Goal: Check status: Check status

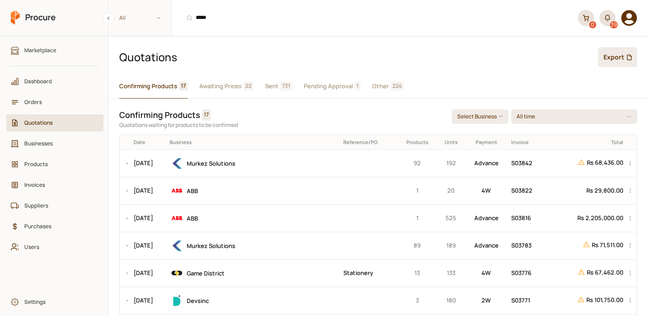
scroll to position [39, 0]
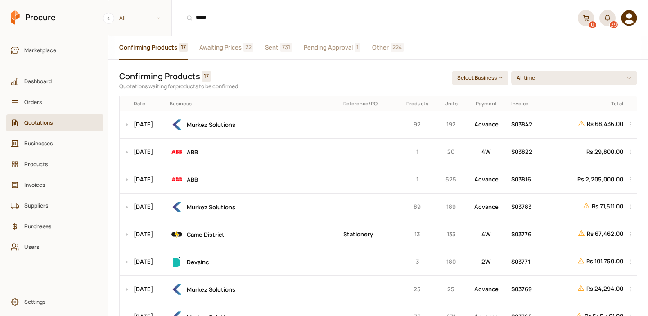
click at [45, 105] on span "Orders" at bounding box center [57, 102] width 67 height 9
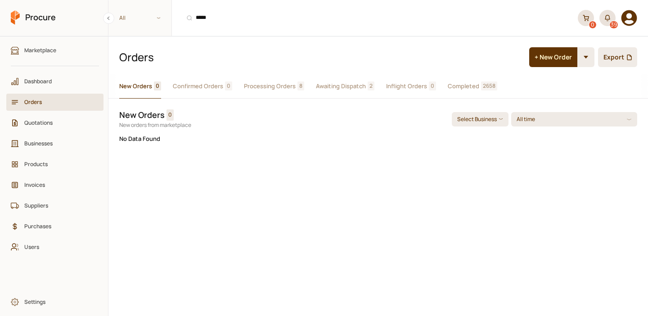
click at [271, 83] on span "Processing Orders" at bounding box center [270, 85] width 52 height 9
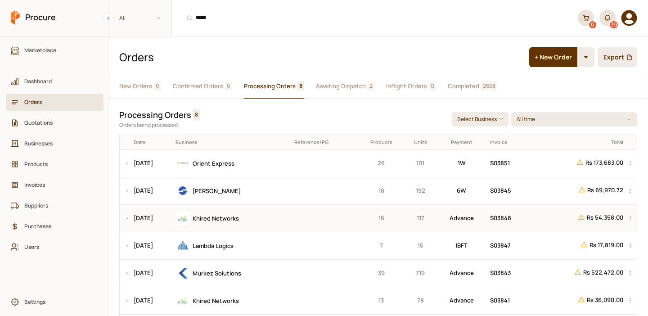
scroll to position [75, 0]
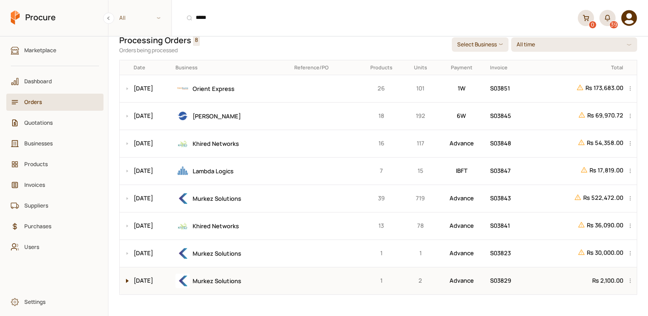
click at [126, 276] on button at bounding box center [125, 280] width 11 height 27
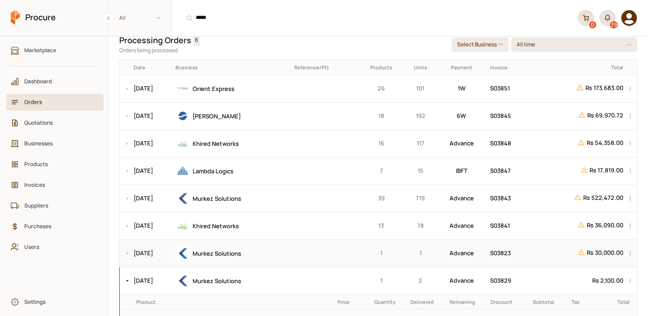
scroll to position [118, 0]
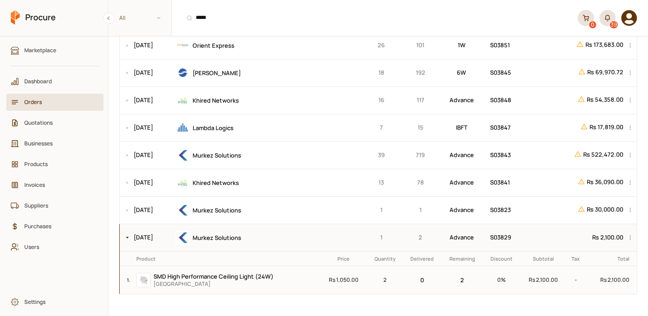
click at [288, 237] on div "Murkez Solutions" at bounding box center [231, 237] width 112 height 14
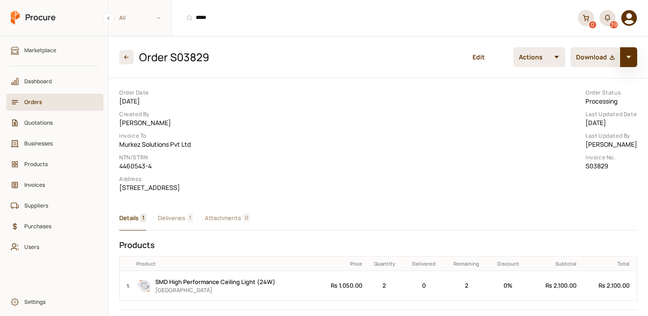
click at [630, 61] on button "button" at bounding box center [628, 57] width 17 height 20
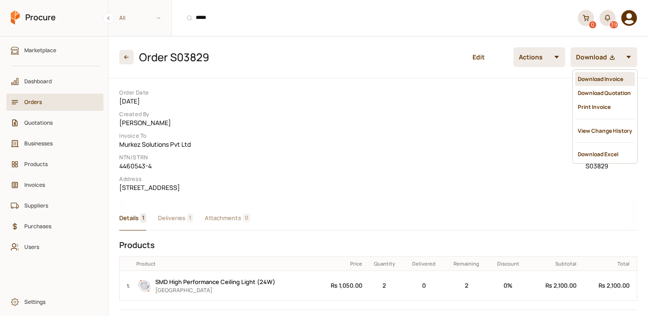
click at [588, 81] on div "Download Invoice" at bounding box center [605, 79] width 60 height 14
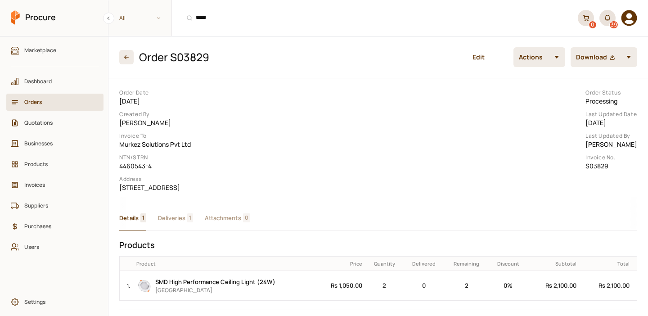
click at [35, 106] on span "Orders" at bounding box center [57, 102] width 67 height 9
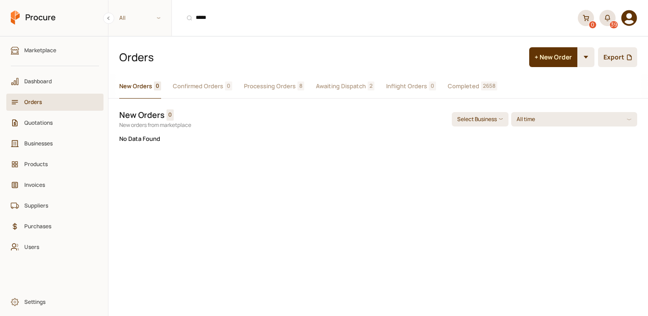
click at [278, 85] on span "Processing Orders" at bounding box center [270, 85] width 52 height 9
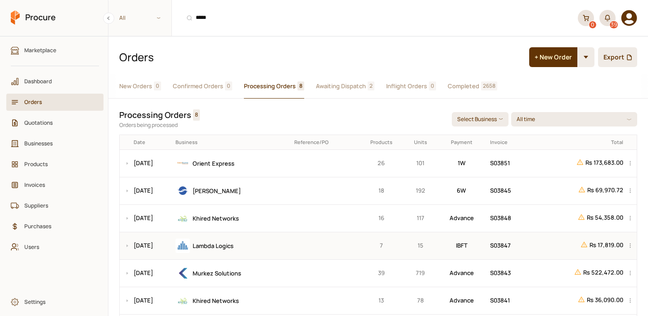
scroll to position [75, 0]
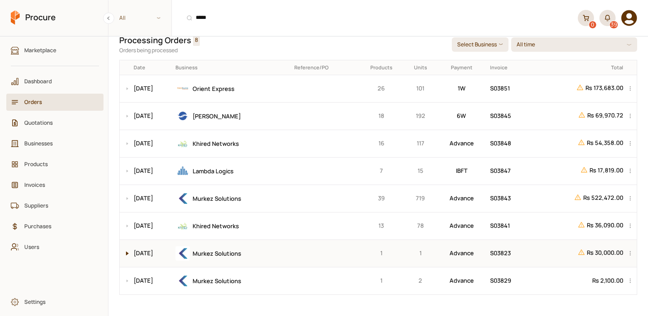
click at [128, 253] on button at bounding box center [125, 253] width 11 height 27
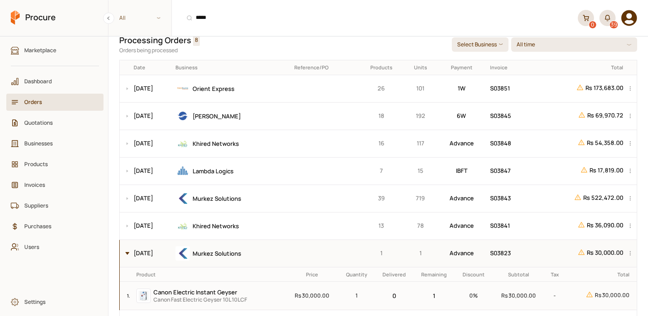
scroll to position [118, 0]
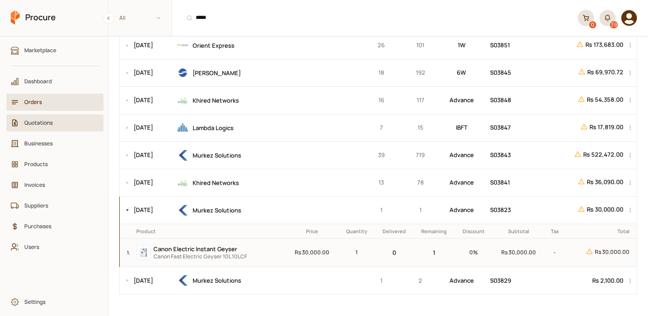
click at [60, 122] on span "Quotations" at bounding box center [57, 122] width 67 height 9
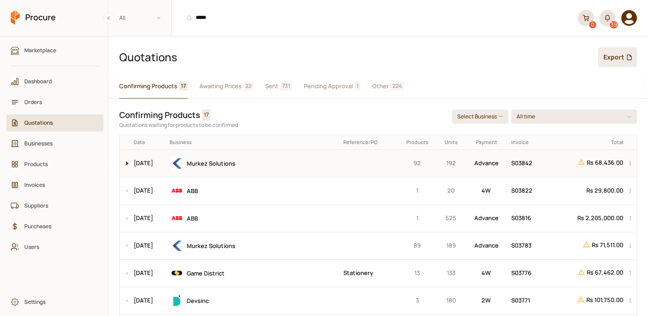
click at [128, 163] on button at bounding box center [125, 163] width 11 height 27
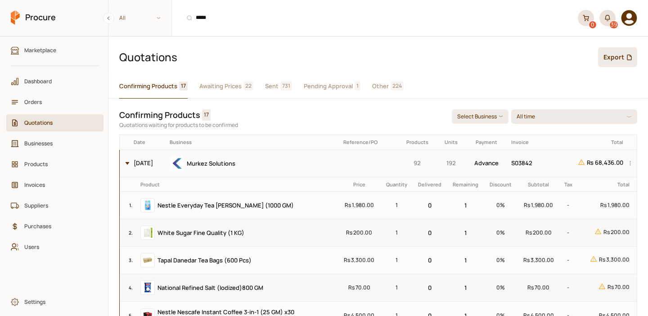
click at [128, 163] on button at bounding box center [125, 163] width 11 height 27
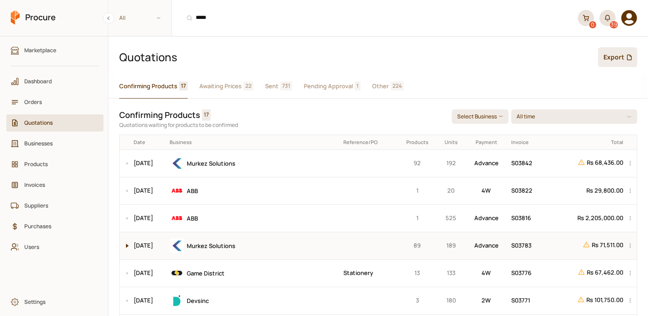
click at [125, 244] on button at bounding box center [125, 245] width 11 height 27
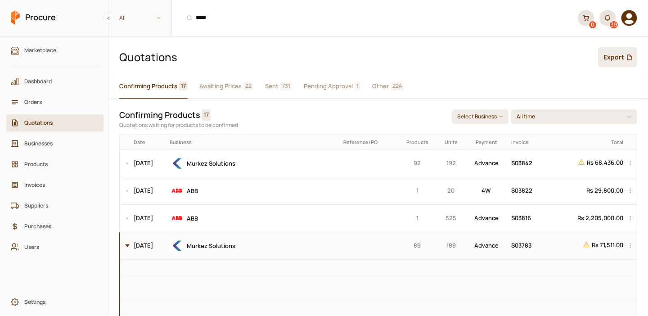
click at [125, 244] on button at bounding box center [125, 245] width 11 height 27
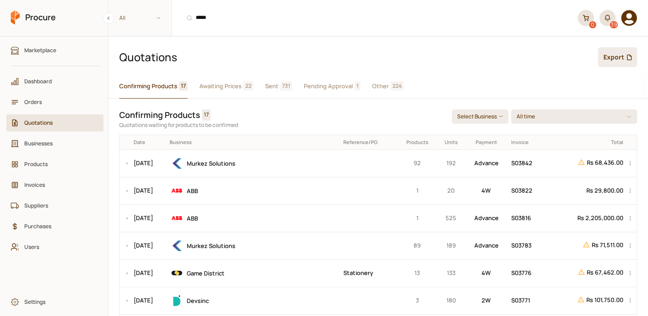
click at [268, 85] on span "Sent" at bounding box center [271, 85] width 13 height 9
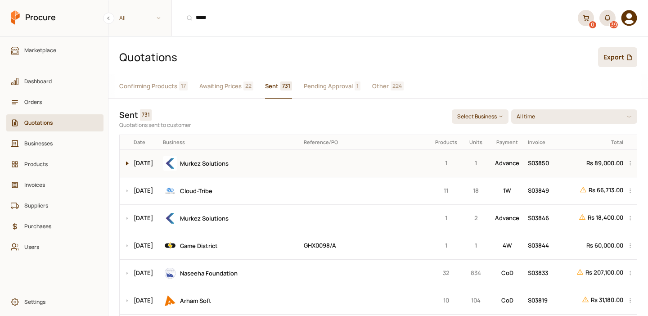
click at [130, 162] on button at bounding box center [125, 163] width 11 height 27
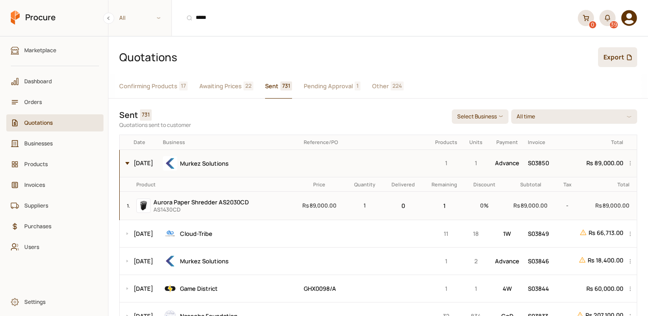
click at [128, 161] on button at bounding box center [125, 163] width 11 height 27
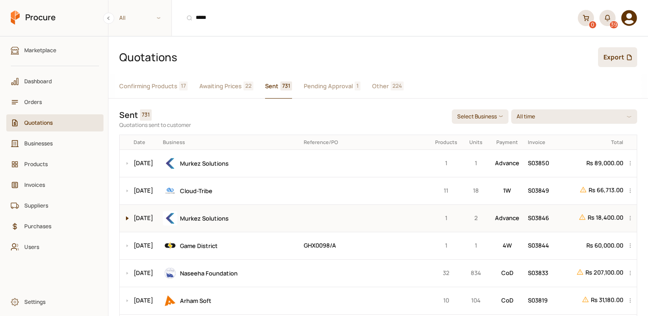
click at [127, 219] on button at bounding box center [125, 218] width 11 height 27
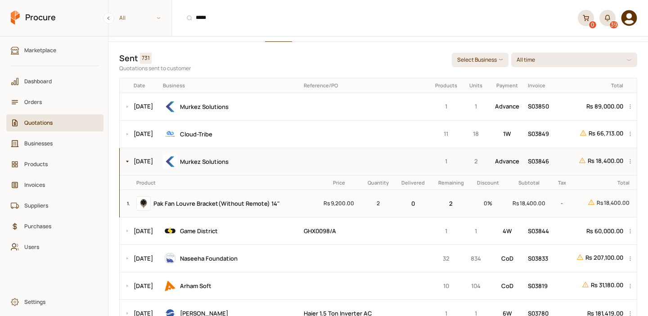
scroll to position [57, 0]
click at [297, 159] on div "Murkez Solutions" at bounding box center [230, 161] width 134 height 14
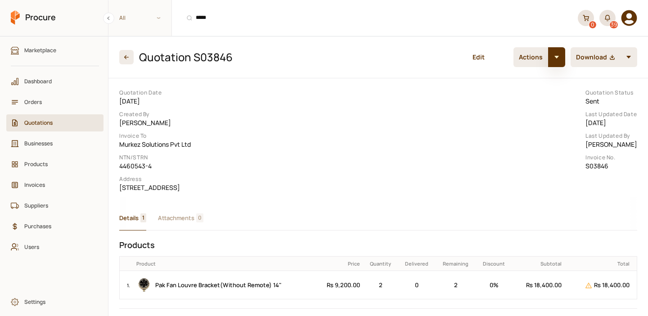
click at [556, 53] on button "button" at bounding box center [556, 57] width 17 height 20
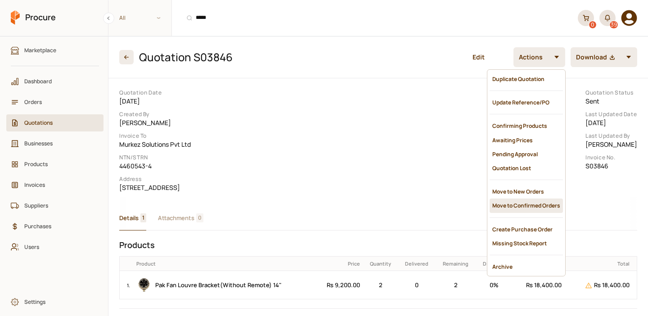
click at [513, 198] on div "Move to Confirmed Orders" at bounding box center [525, 205] width 73 height 14
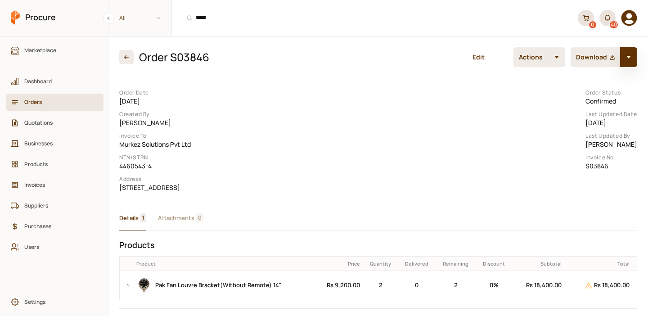
click at [633, 58] on button "button" at bounding box center [628, 57] width 17 height 20
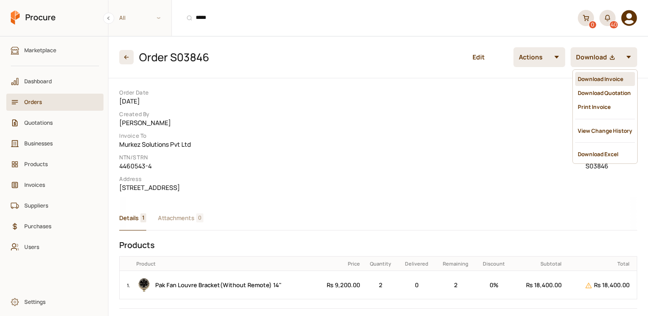
click at [613, 77] on div "Download Invoice" at bounding box center [605, 79] width 60 height 14
